Goal: Information Seeking & Learning: Learn about a topic

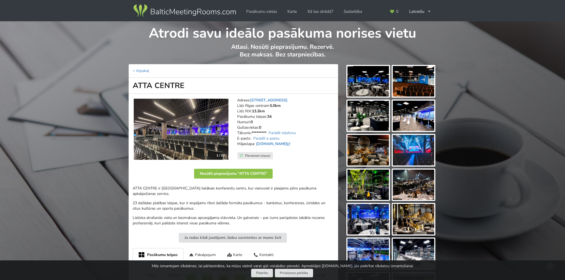
click at [362, 118] on img at bounding box center [367, 116] width 41 height 31
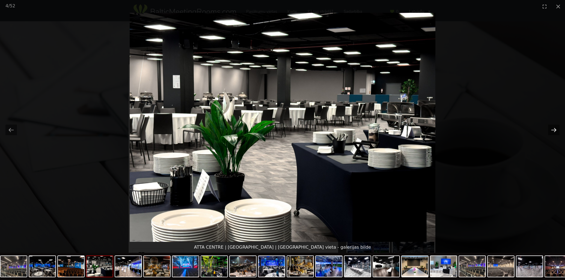
click at [556, 128] on button "Next slide" at bounding box center [553, 130] width 11 height 11
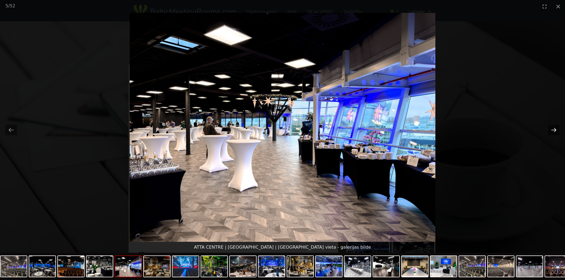
click at [556, 128] on button "Next slide" at bounding box center [553, 130] width 11 height 11
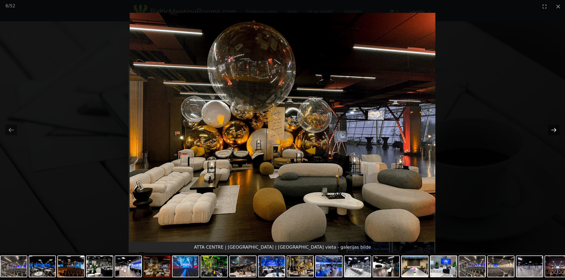
click at [556, 127] on button "Next slide" at bounding box center [553, 130] width 11 height 11
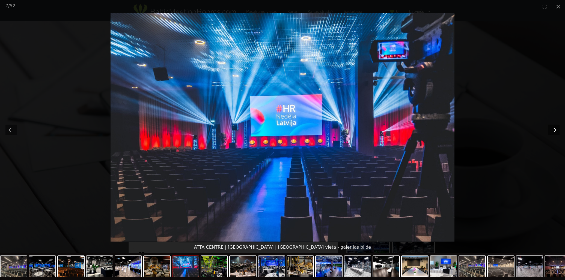
click at [556, 127] on button "Next slide" at bounding box center [553, 130] width 11 height 11
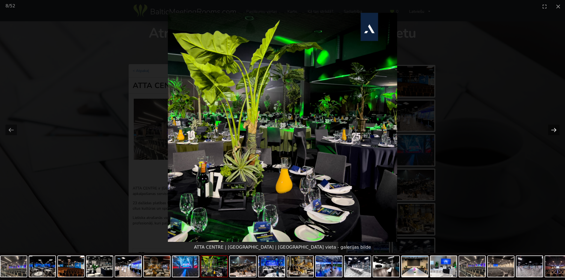
click at [556, 127] on button "Next slide" at bounding box center [553, 130] width 11 height 11
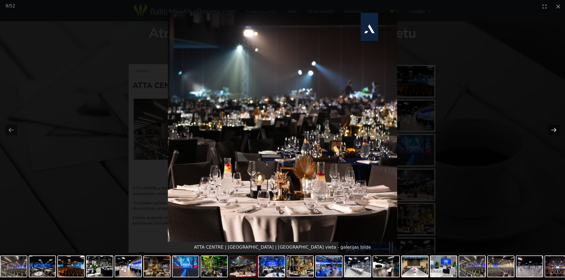
click at [556, 127] on button "Next slide" at bounding box center [553, 130] width 11 height 11
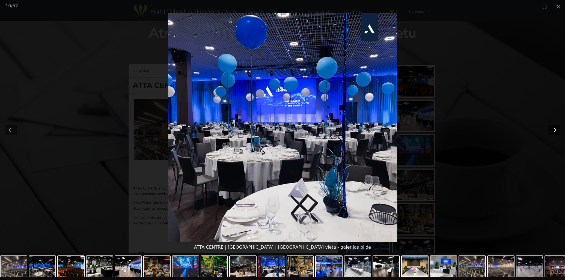
click at [556, 127] on button "Next slide" at bounding box center [553, 130] width 11 height 11
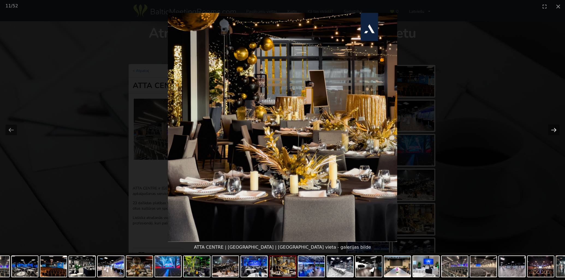
click at [556, 127] on button "Next slide" at bounding box center [553, 130] width 11 height 11
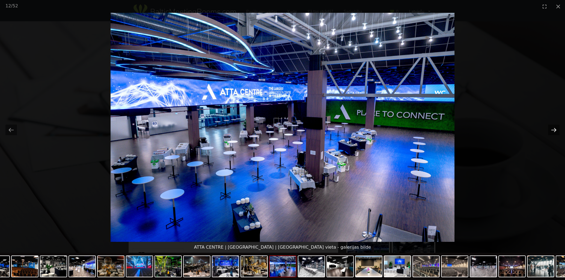
click at [556, 127] on button "Next slide" at bounding box center [553, 130] width 11 height 11
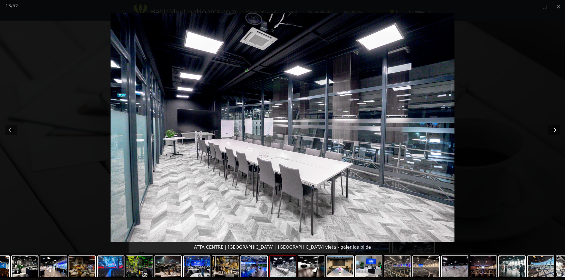
click at [556, 127] on button "Next slide" at bounding box center [553, 130] width 11 height 11
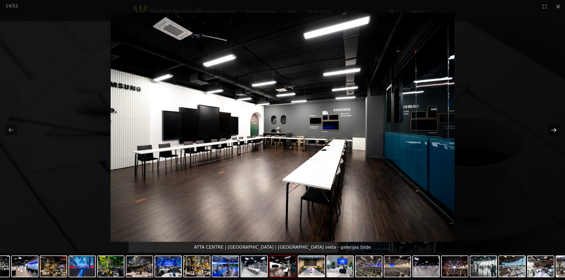
click at [556, 127] on button "Next slide" at bounding box center [553, 130] width 11 height 11
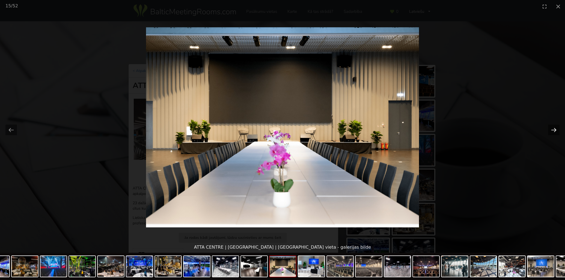
click at [556, 127] on button "Next slide" at bounding box center [553, 130] width 11 height 11
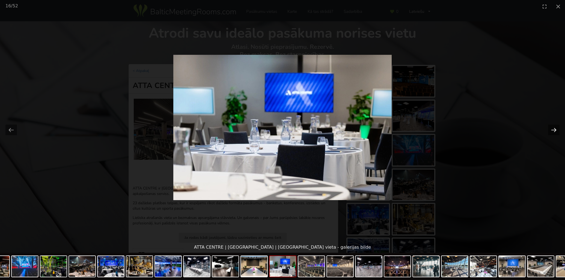
click at [556, 127] on button "Next slide" at bounding box center [553, 130] width 11 height 11
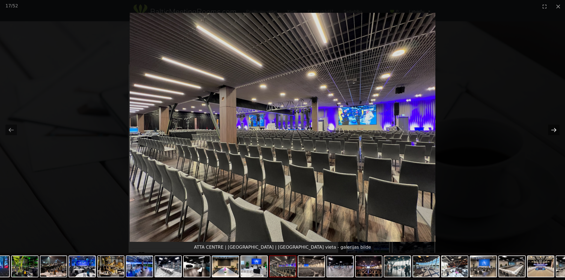
click at [556, 127] on button "Next slide" at bounding box center [553, 130] width 11 height 11
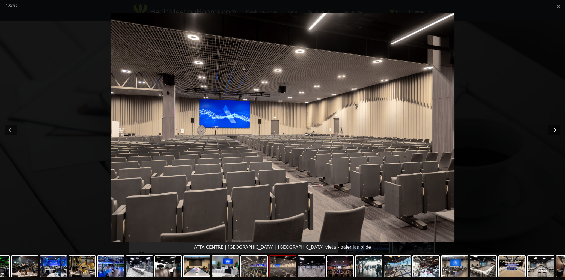
click at [556, 127] on button "Next slide" at bounding box center [553, 130] width 11 height 11
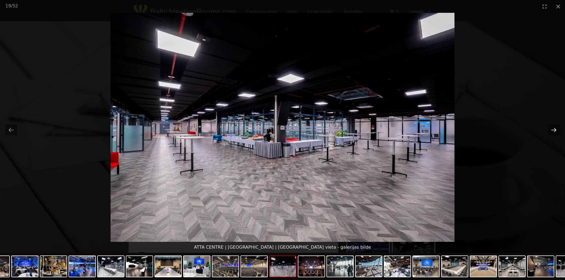
click at [556, 127] on button "Next slide" at bounding box center [553, 130] width 11 height 11
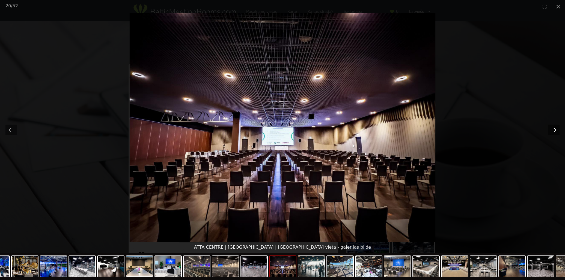
click at [556, 127] on button "Next slide" at bounding box center [553, 130] width 11 height 11
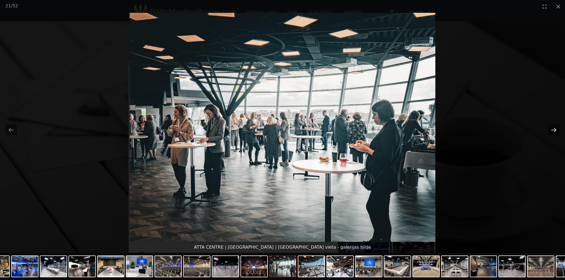
click at [556, 127] on button "Next slide" at bounding box center [553, 130] width 11 height 11
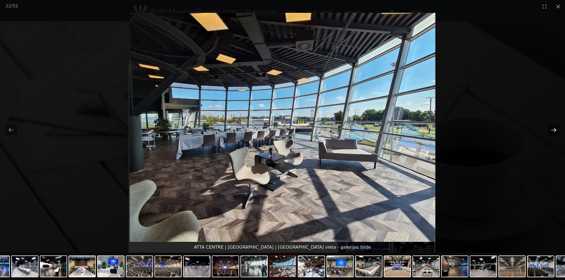
click at [556, 127] on button "Next slide" at bounding box center [553, 130] width 11 height 11
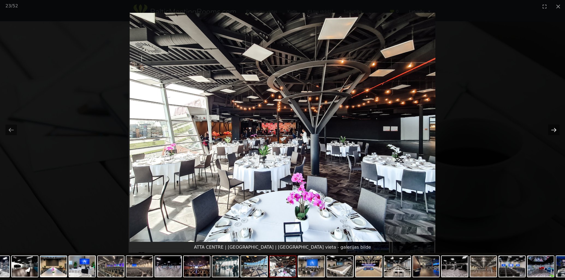
click at [556, 127] on button "Next slide" at bounding box center [553, 130] width 11 height 11
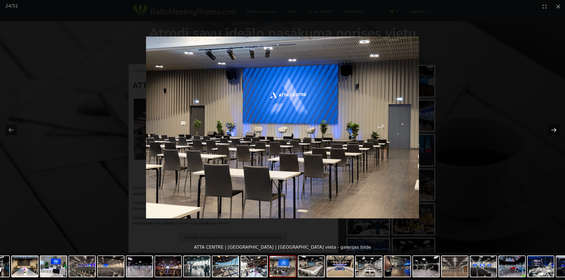
click at [556, 127] on button "Next slide" at bounding box center [553, 130] width 11 height 11
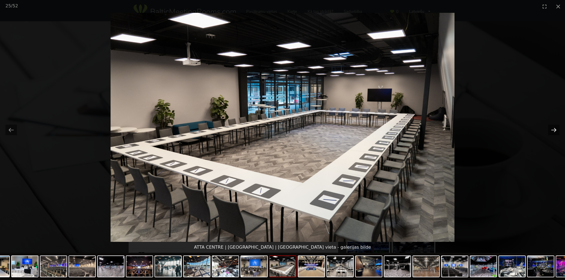
click at [556, 127] on button "Next slide" at bounding box center [553, 130] width 11 height 11
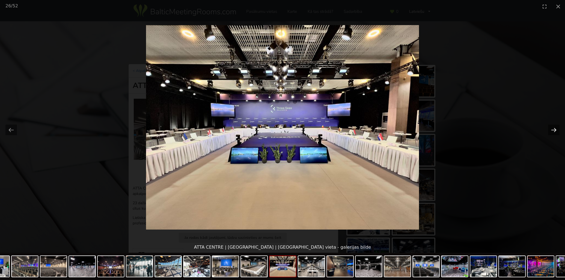
click at [556, 127] on button "Next slide" at bounding box center [553, 130] width 11 height 11
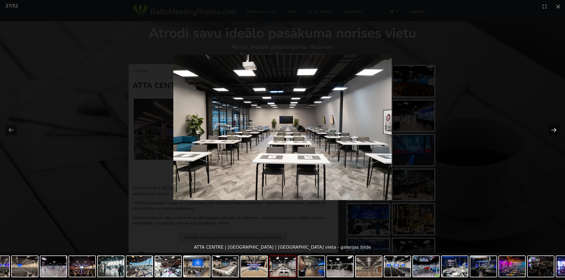
click at [556, 127] on button "Next slide" at bounding box center [553, 130] width 11 height 11
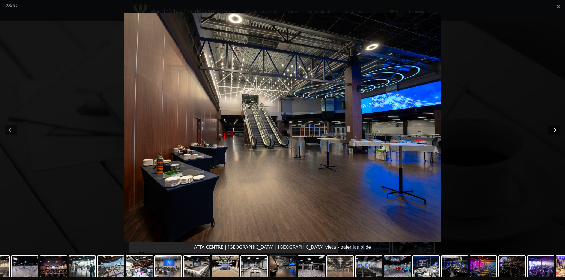
click at [556, 127] on button "Next slide" at bounding box center [553, 130] width 11 height 11
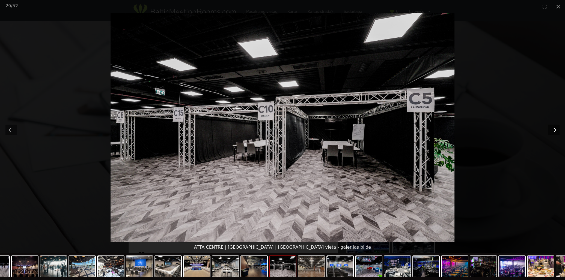
click at [556, 127] on button "Next slide" at bounding box center [553, 130] width 11 height 11
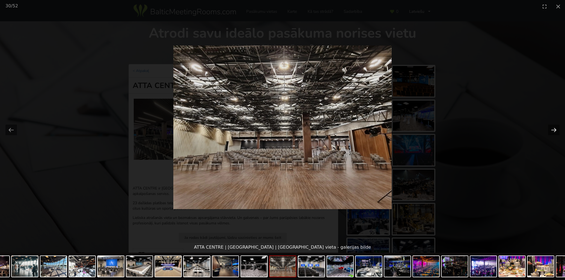
click at [556, 127] on button "Next slide" at bounding box center [553, 130] width 11 height 11
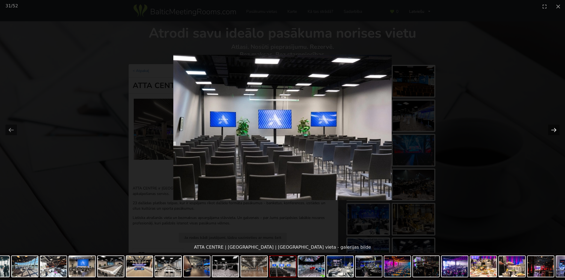
click at [556, 127] on button "Next slide" at bounding box center [553, 130] width 11 height 11
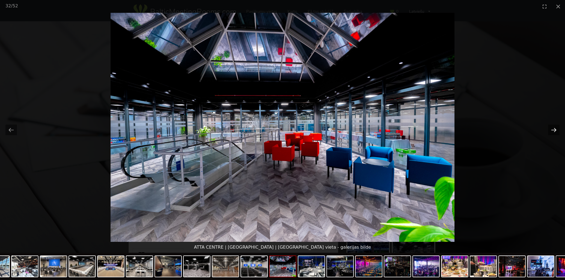
click at [556, 127] on button "Next slide" at bounding box center [553, 130] width 11 height 11
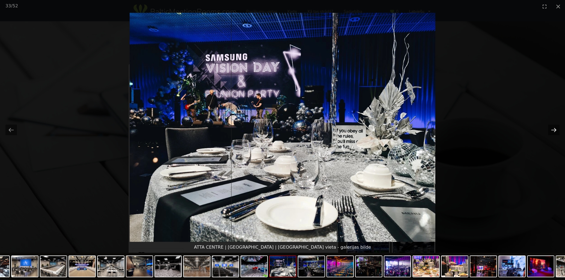
click at [556, 127] on button "Next slide" at bounding box center [553, 130] width 11 height 11
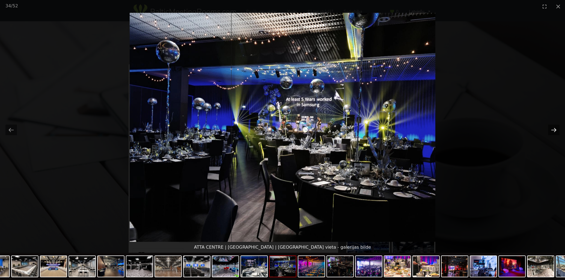
click at [556, 127] on button "Next slide" at bounding box center [553, 130] width 11 height 11
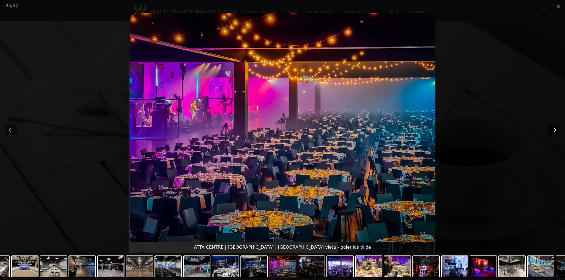
click at [555, 130] on button "Next slide" at bounding box center [553, 130] width 11 height 11
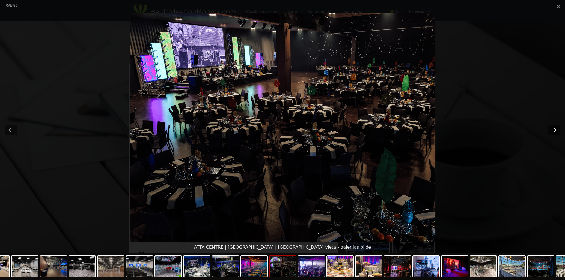
click at [555, 129] on button "Next slide" at bounding box center [553, 130] width 11 height 11
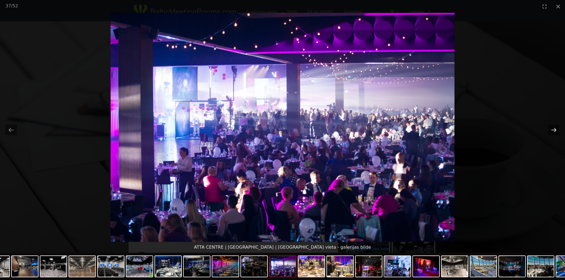
click at [555, 129] on button "Next slide" at bounding box center [553, 130] width 11 height 11
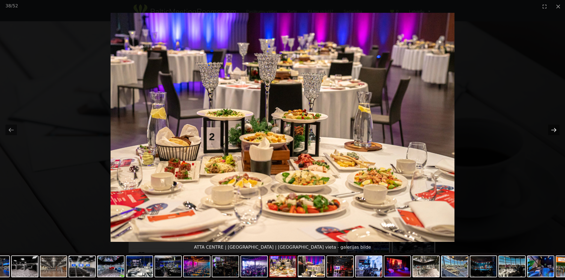
click at [555, 129] on button "Next slide" at bounding box center [553, 130] width 11 height 11
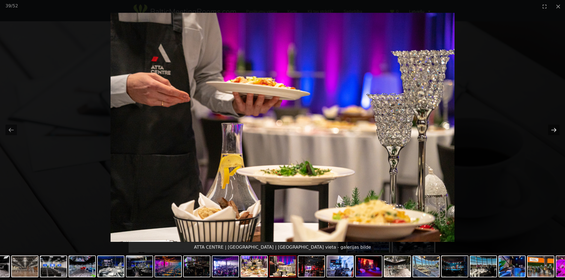
click at [555, 129] on button "Next slide" at bounding box center [553, 130] width 11 height 11
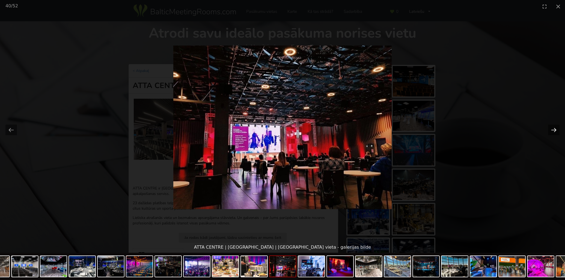
click at [555, 129] on button "Next slide" at bounding box center [553, 130] width 11 height 11
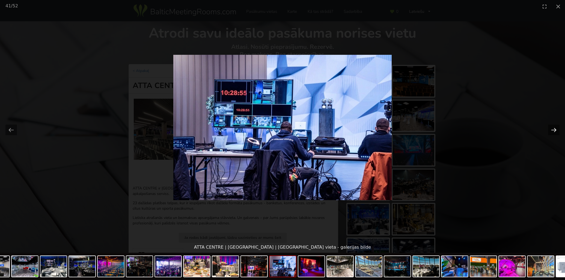
click at [555, 129] on button "Next slide" at bounding box center [553, 130] width 11 height 11
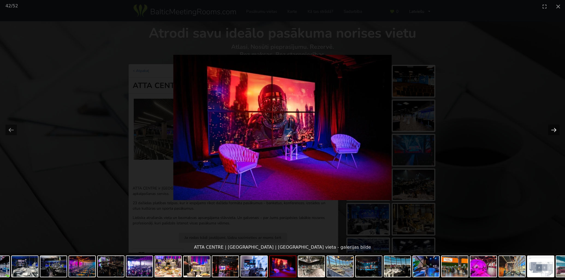
click at [555, 129] on button "Next slide" at bounding box center [553, 130] width 11 height 11
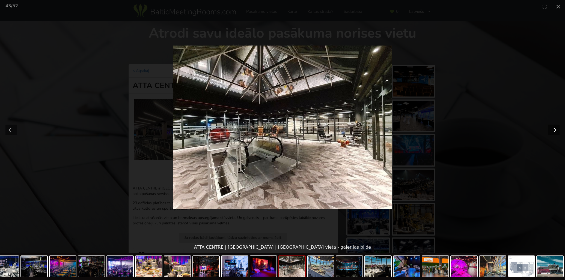
click at [555, 129] on button "Next slide" at bounding box center [553, 130] width 11 height 11
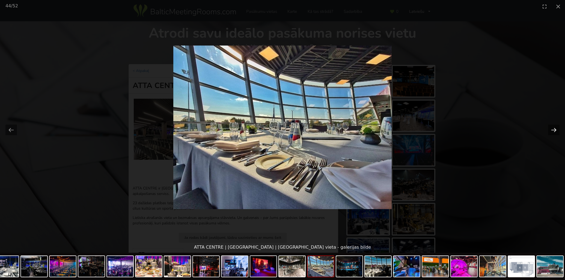
click at [555, 129] on button "Next slide" at bounding box center [553, 130] width 11 height 11
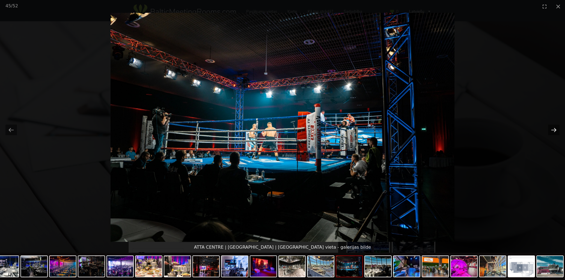
click at [555, 129] on button "Next slide" at bounding box center [553, 130] width 11 height 11
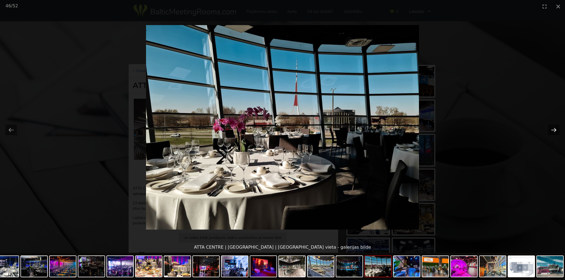
click at [555, 129] on button "Next slide" at bounding box center [553, 130] width 11 height 11
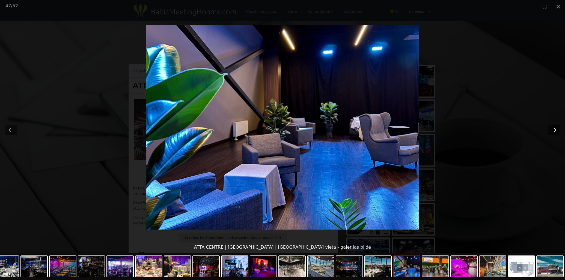
click at [555, 129] on button "Next slide" at bounding box center [553, 130] width 11 height 11
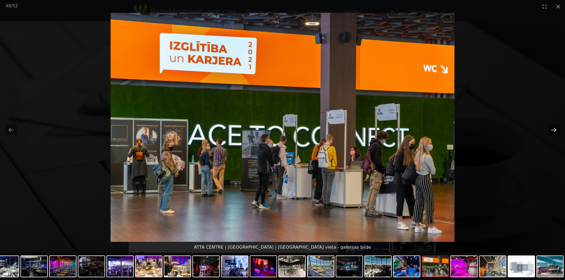
click at [555, 129] on button "Next slide" at bounding box center [553, 130] width 11 height 11
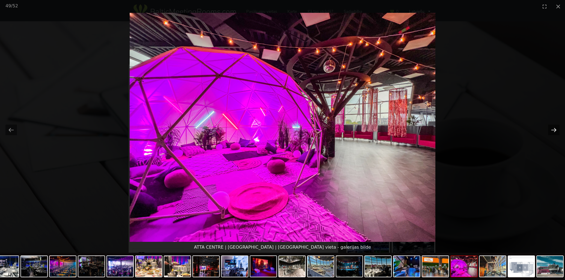
click at [555, 129] on button "Next slide" at bounding box center [553, 130] width 11 height 11
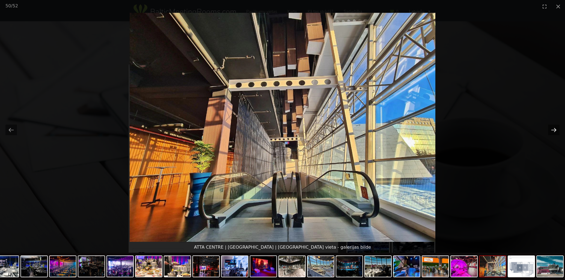
click at [555, 129] on button "Next slide" at bounding box center [553, 130] width 11 height 11
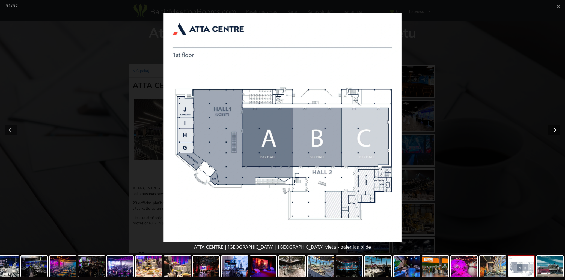
click at [553, 128] on button "Next slide" at bounding box center [553, 130] width 11 height 11
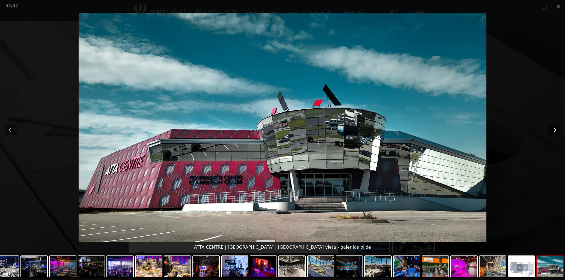
click at [553, 128] on button "Next slide" at bounding box center [553, 130] width 11 height 11
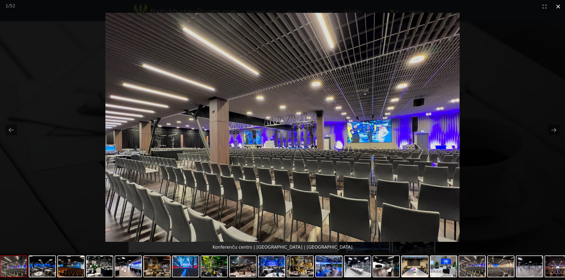
click at [558, 5] on button "Close gallery" at bounding box center [558, 6] width 14 height 13
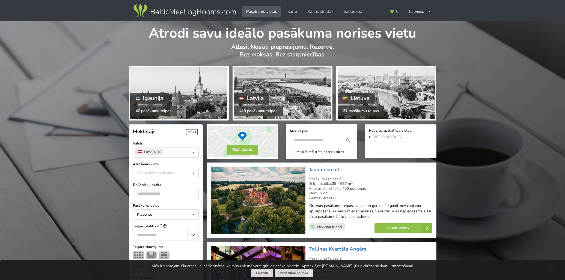
scroll to position [965, 0]
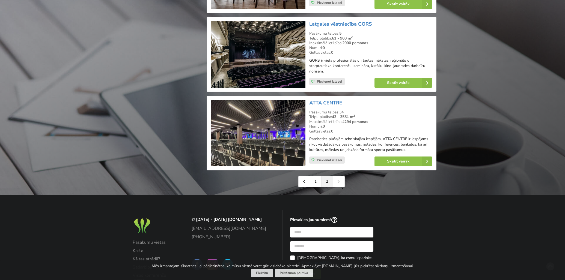
click at [326, 176] on link "2" at bounding box center [327, 181] width 11 height 11
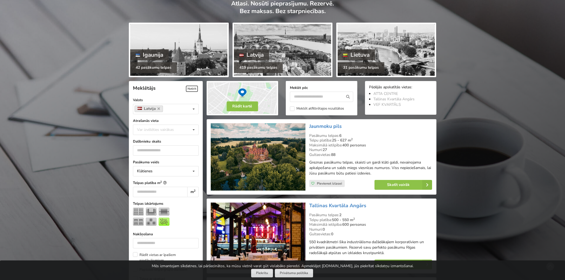
scroll to position [28, 0]
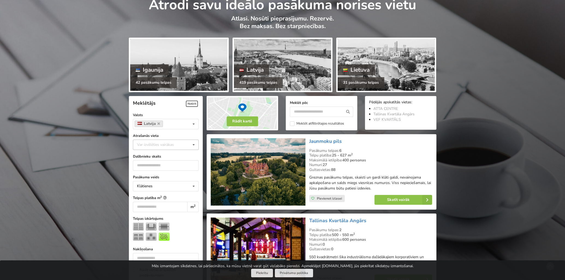
click at [154, 144] on div "Var izvēlēties vairākas" at bounding box center [161, 145] width 50 height 6
click at [165, 204] on div "Rīga" at bounding box center [165, 205] width 65 height 10
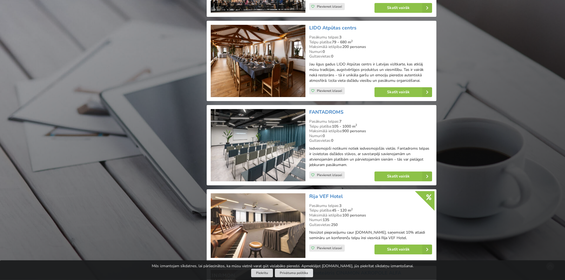
scroll to position [718, 0]
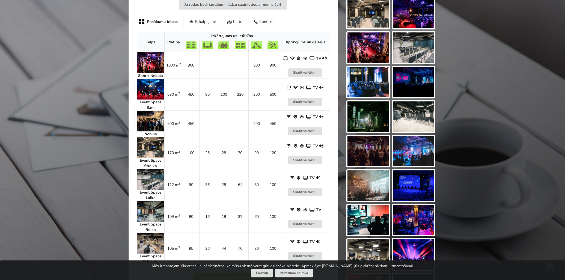
scroll to position [227, 0]
